Goal: Transaction & Acquisition: Purchase product/service

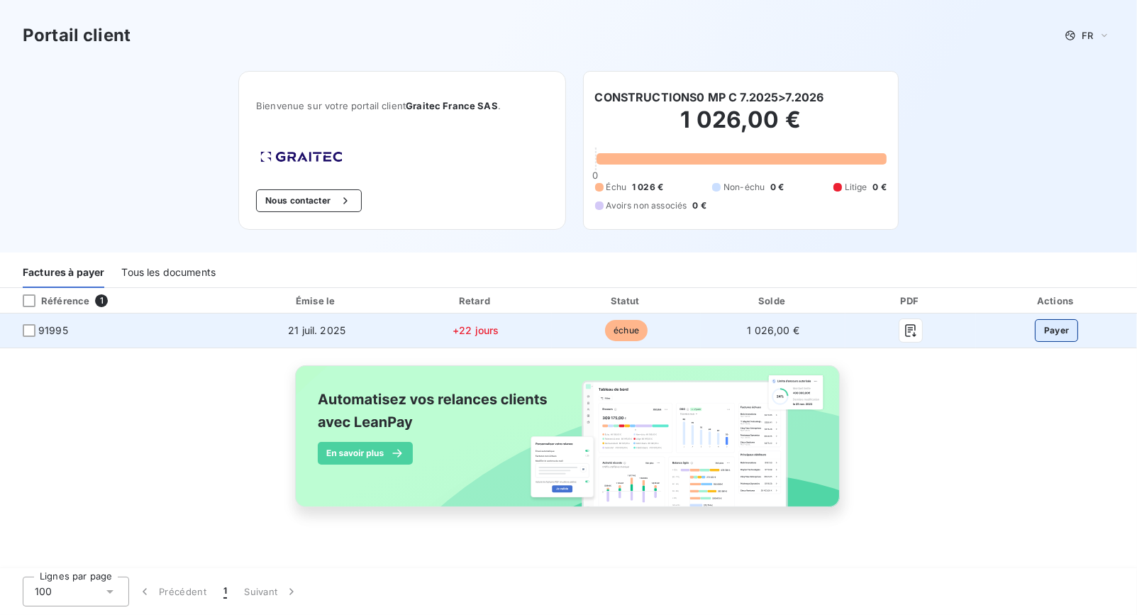
click at [1056, 331] on button "Payer" at bounding box center [1056, 330] width 44 height 23
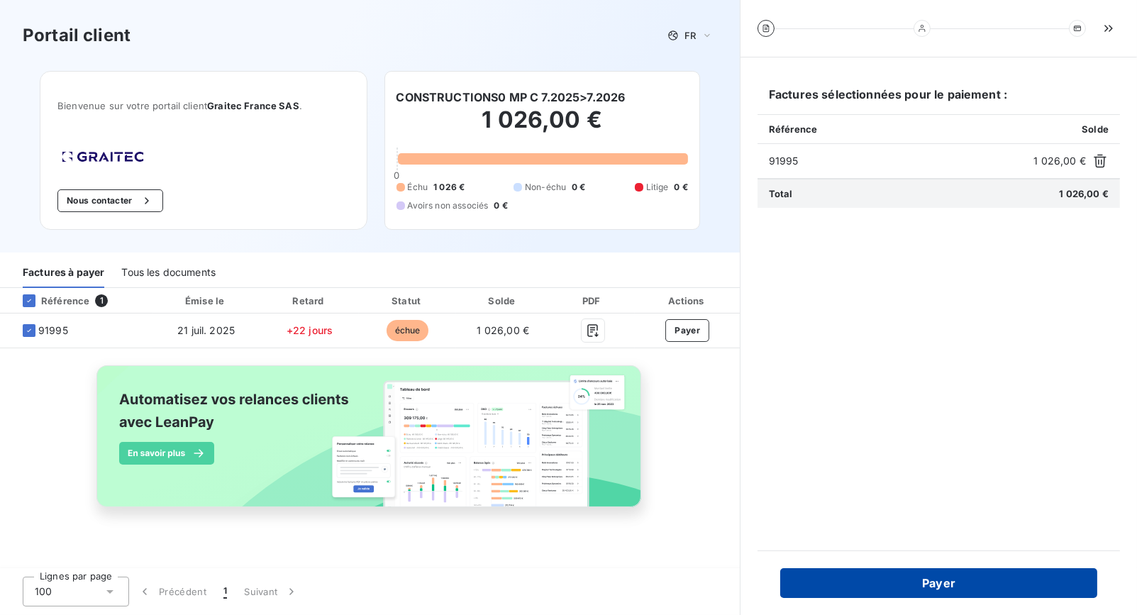
click at [929, 584] on button "Payer" at bounding box center [938, 583] width 317 height 30
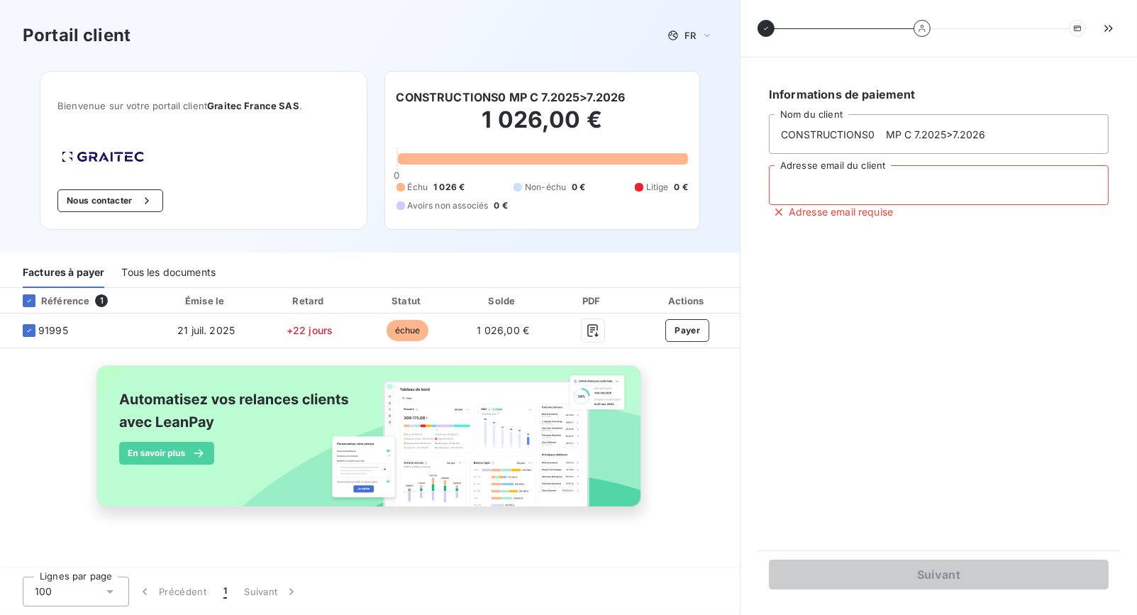
click at [808, 189] on input "Adresse email du client" at bounding box center [939, 185] width 340 height 40
type input "[EMAIL_ADDRESS][DOMAIN_NAME]"
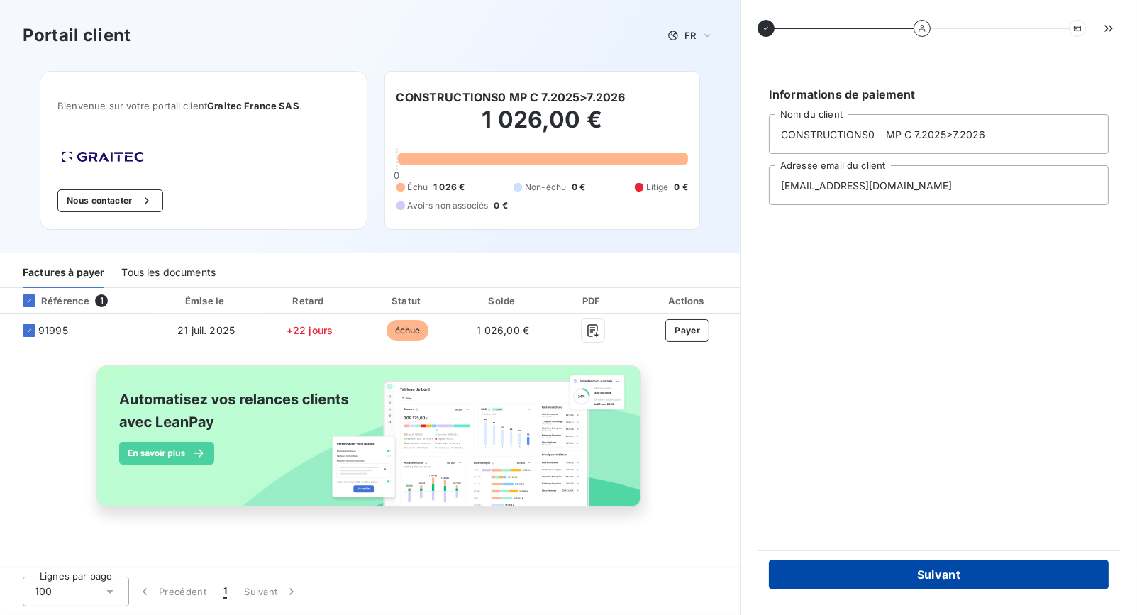
click at [928, 574] on button "Suivant" at bounding box center [939, 574] width 340 height 30
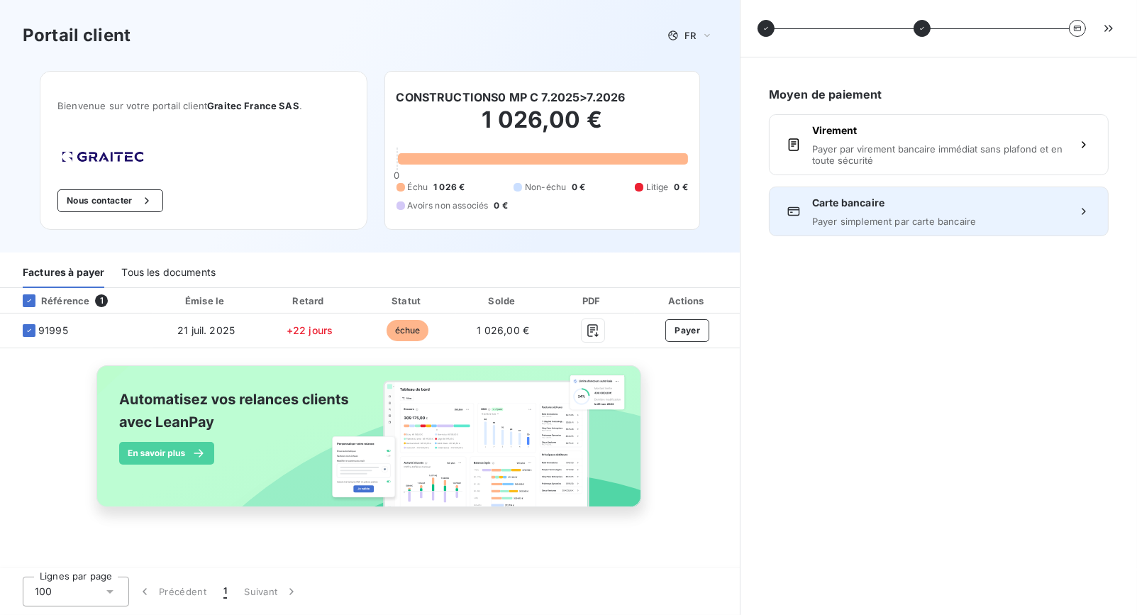
click at [868, 216] on span "Payer simplement par carte bancaire" at bounding box center [938, 221] width 253 height 11
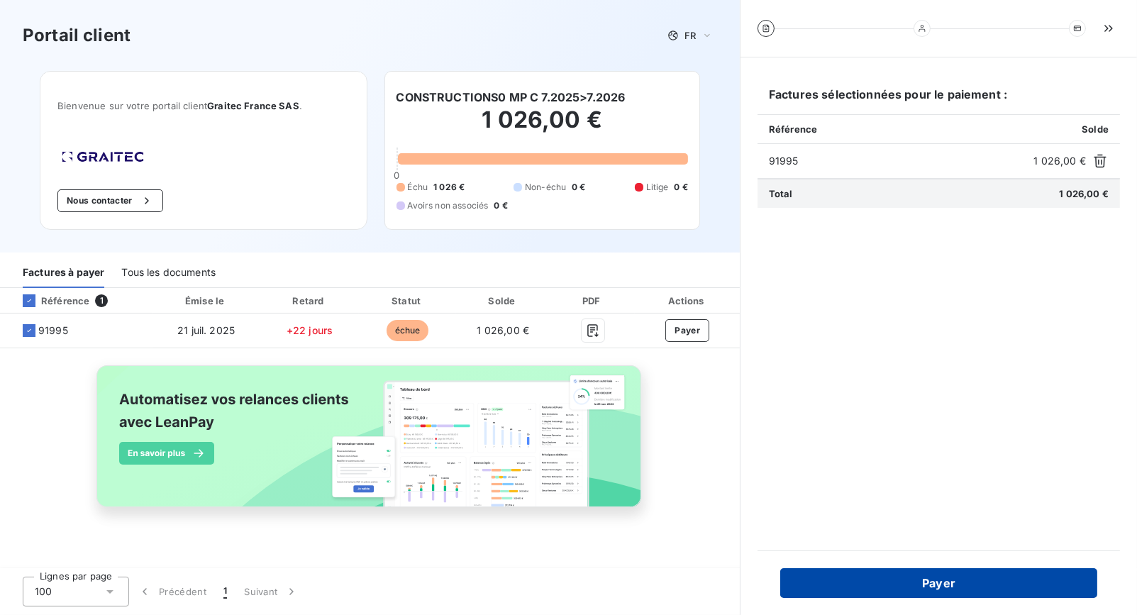
click at [952, 585] on button "Payer" at bounding box center [938, 583] width 317 height 30
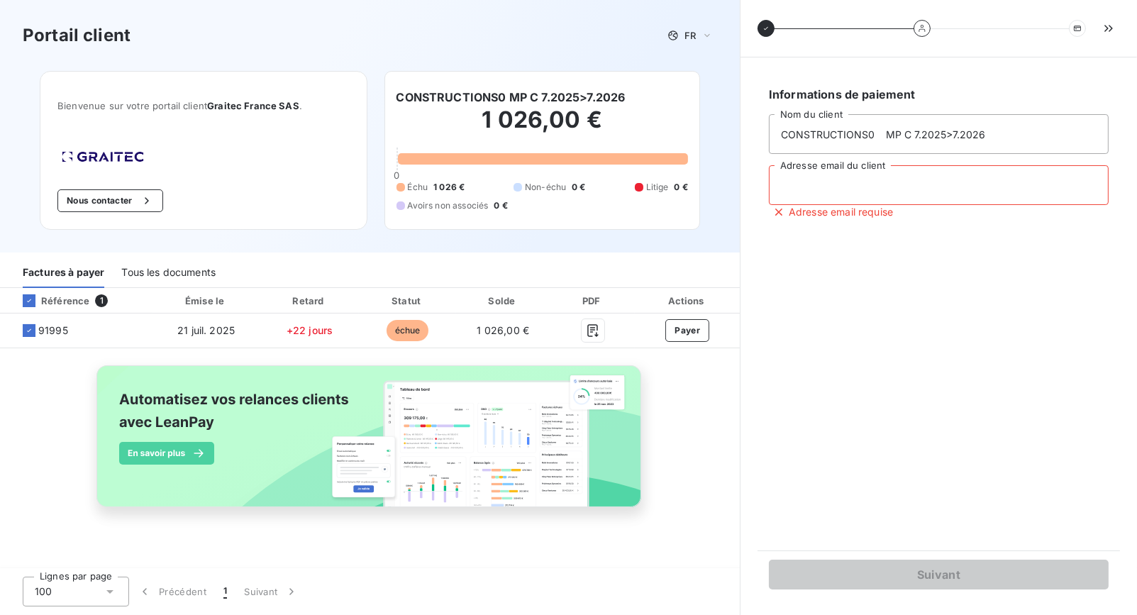
click at [830, 196] on input "Adresse email du client" at bounding box center [939, 185] width 340 height 40
click at [826, 194] on input "be-" at bounding box center [939, 185] width 340 height 40
type input "[EMAIL_ADDRESS][DOMAIN_NAME]"
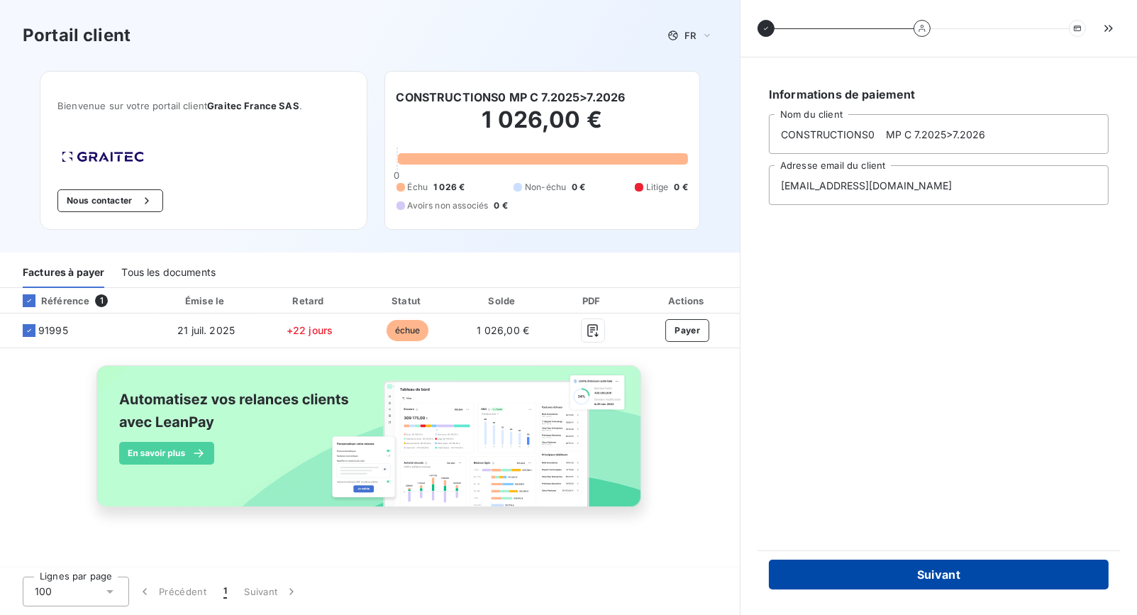
click at [934, 571] on button "Suivant" at bounding box center [939, 574] width 340 height 30
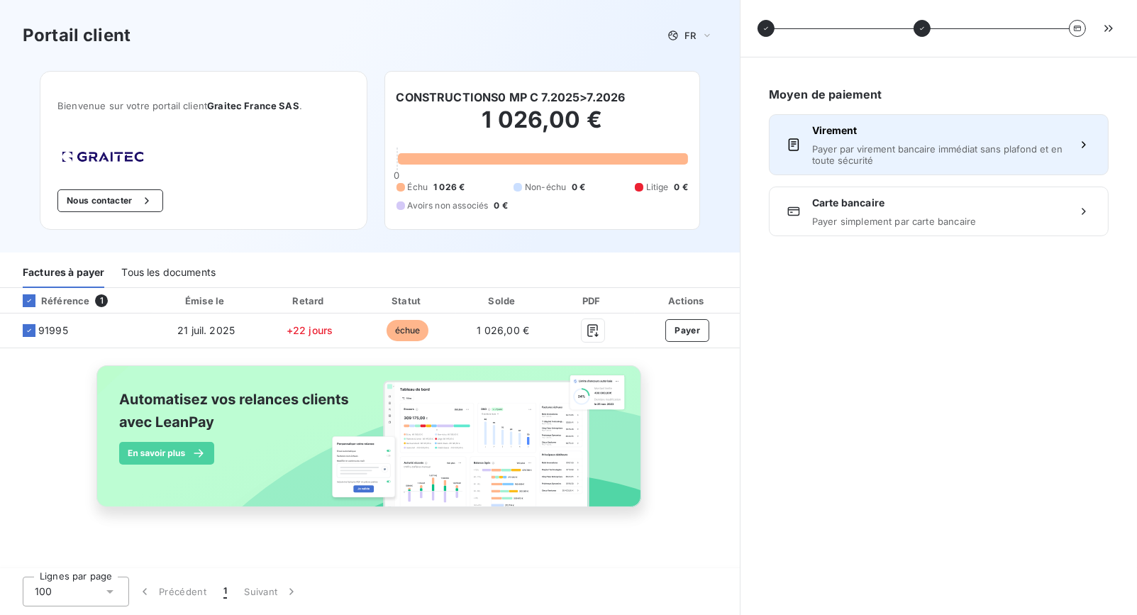
click at [877, 146] on span "Payer par virement bancaire immédiat sans plafond et en toute sécurité" at bounding box center [938, 154] width 253 height 23
